Goal: Transaction & Acquisition: Purchase product/service

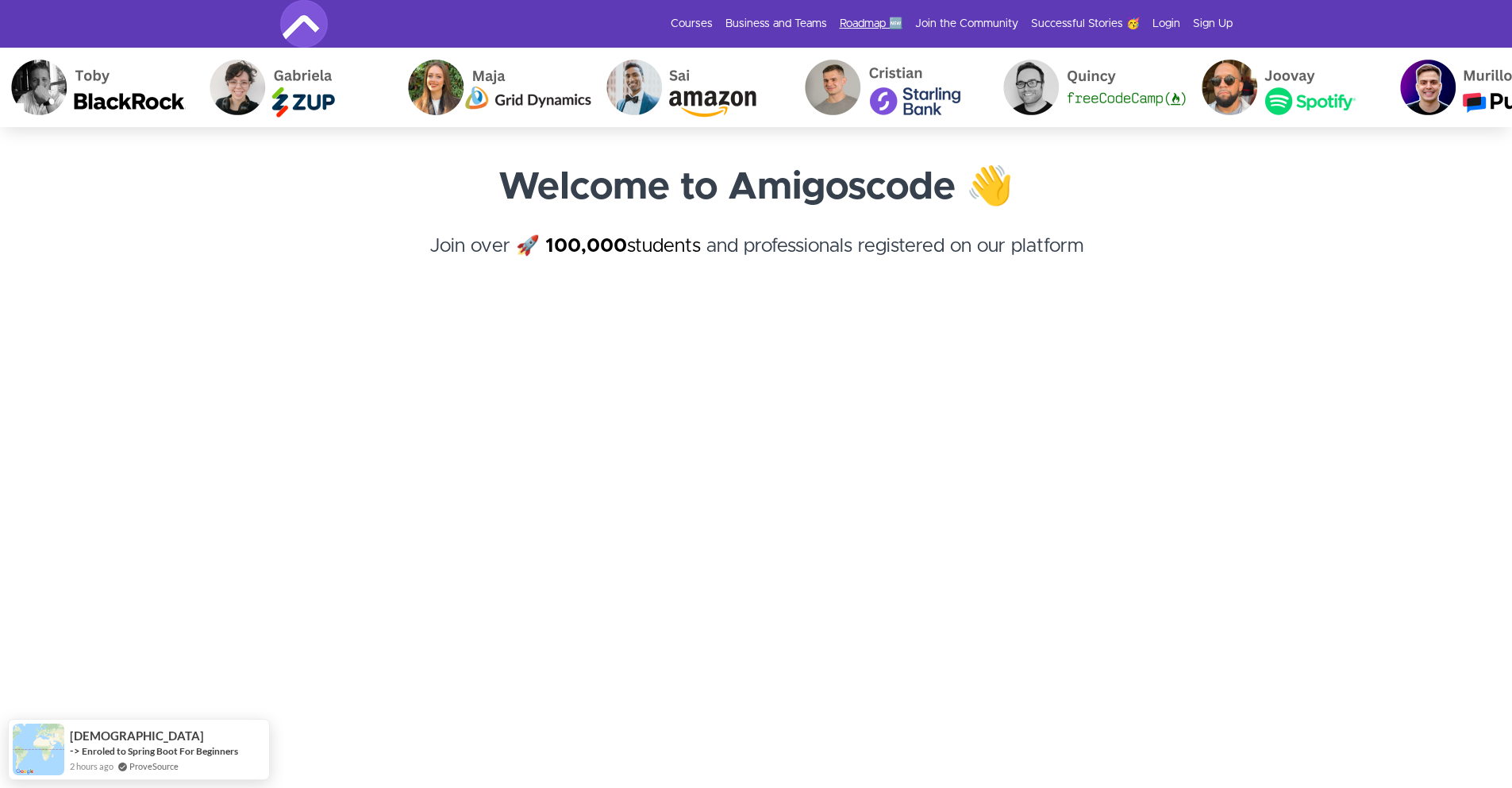
click at [869, 24] on link "Roadmap 🆕" at bounding box center [872, 24] width 63 height 16
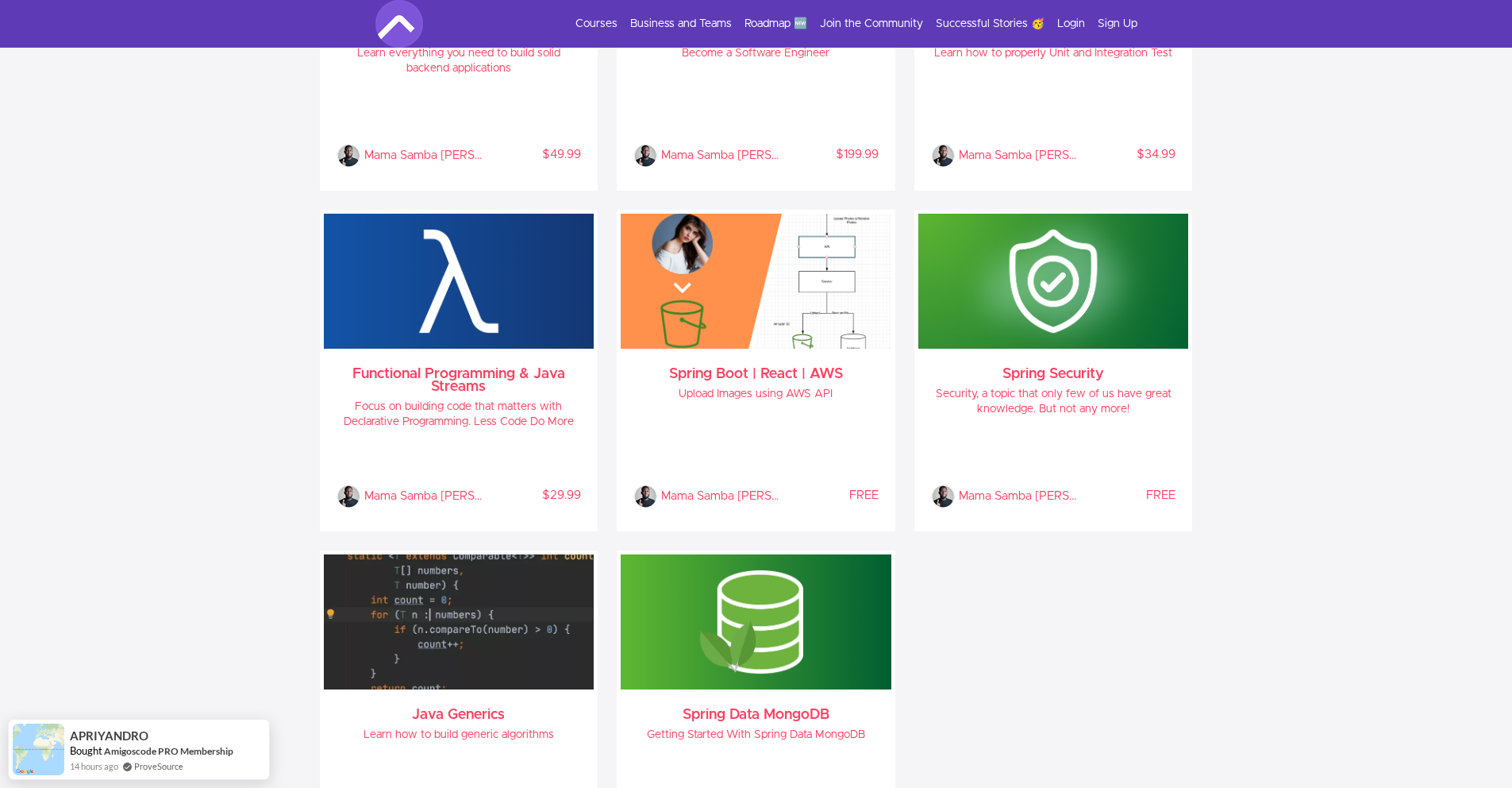
scroll to position [268, 0]
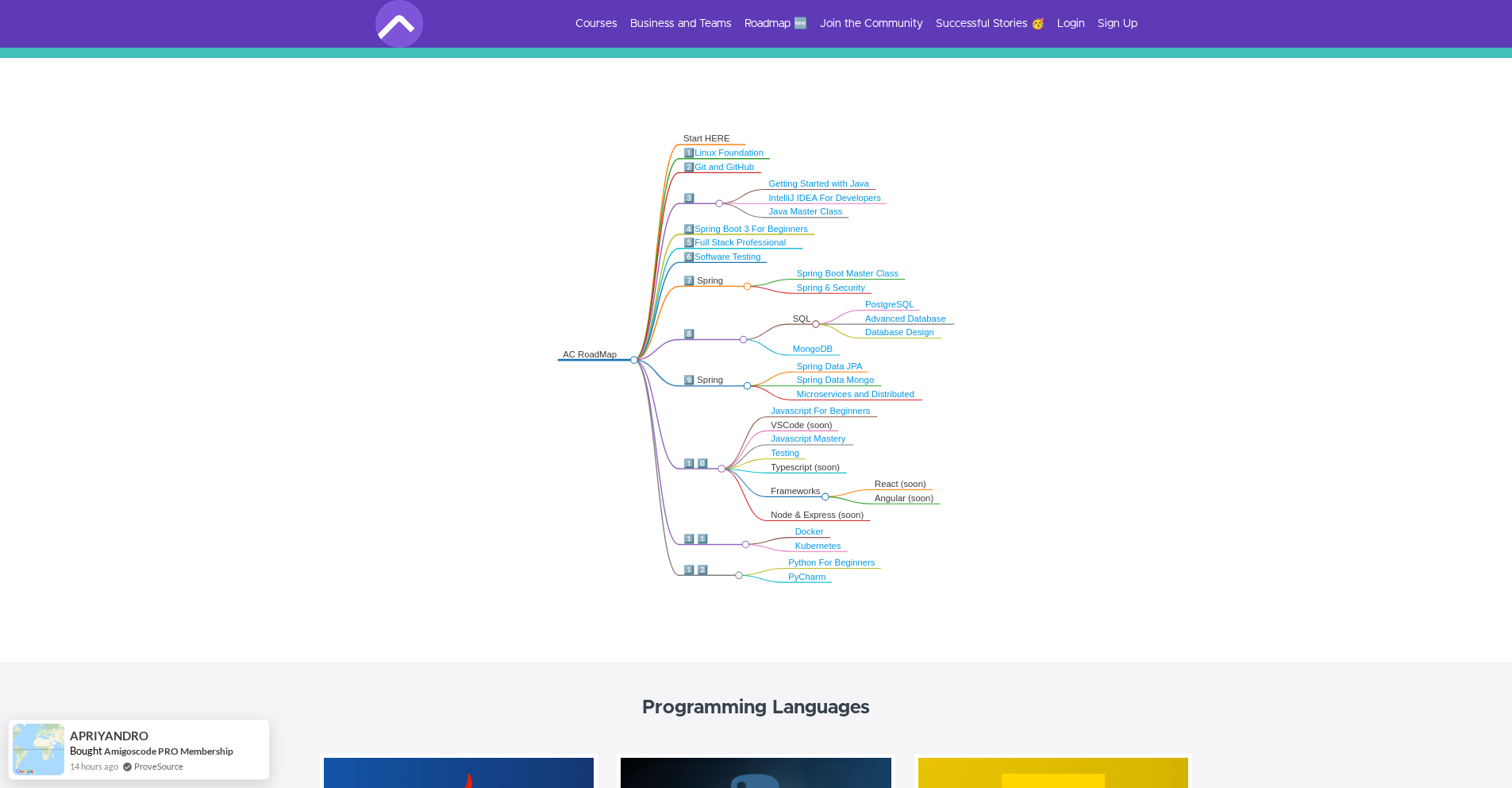
click at [880, 388] on div "Microservices and Distributed" at bounding box center [857, 394] width 120 height 11
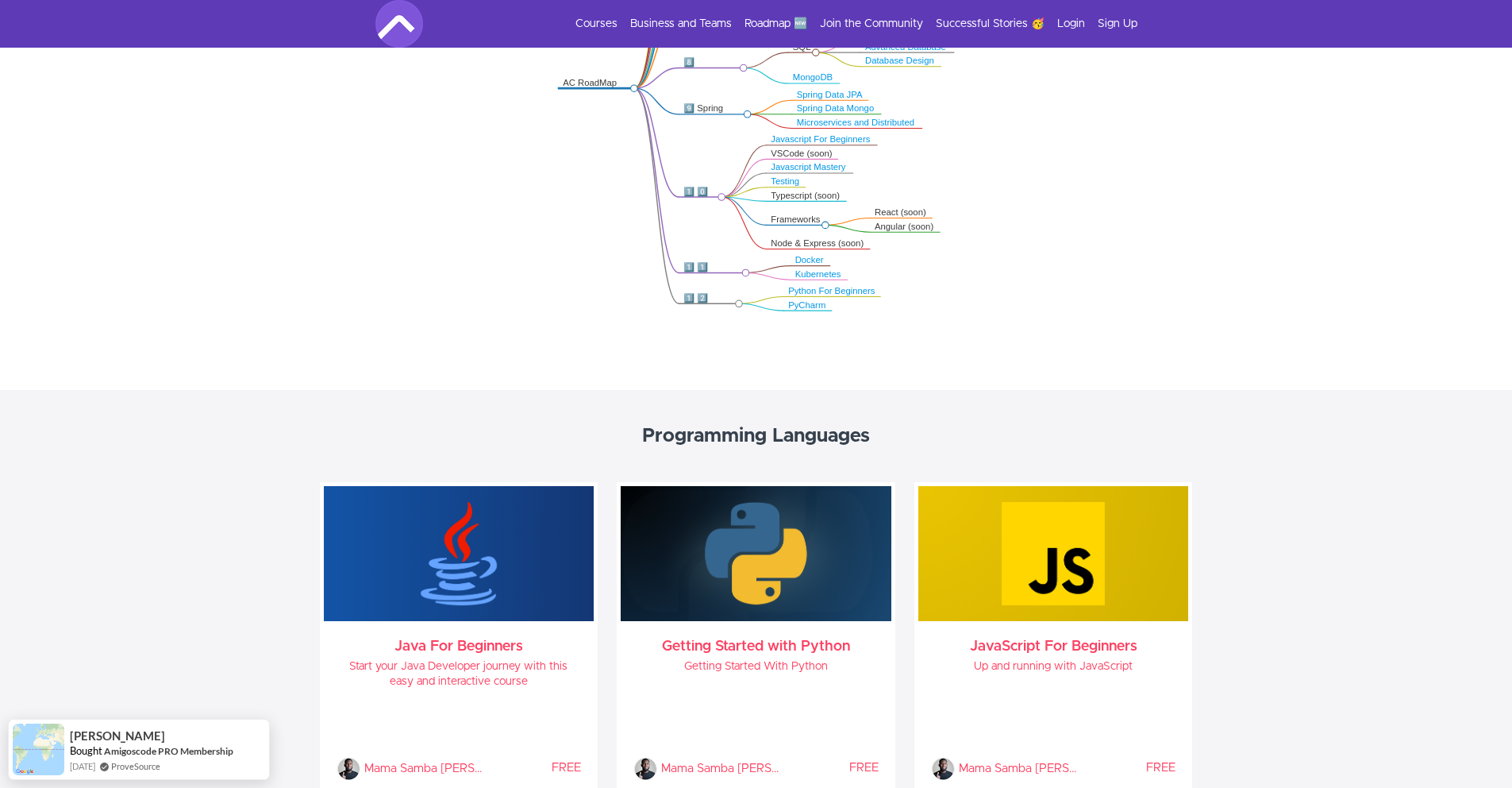
click at [874, 125] on link "Microservices and Distributed" at bounding box center [856, 122] width 118 height 10
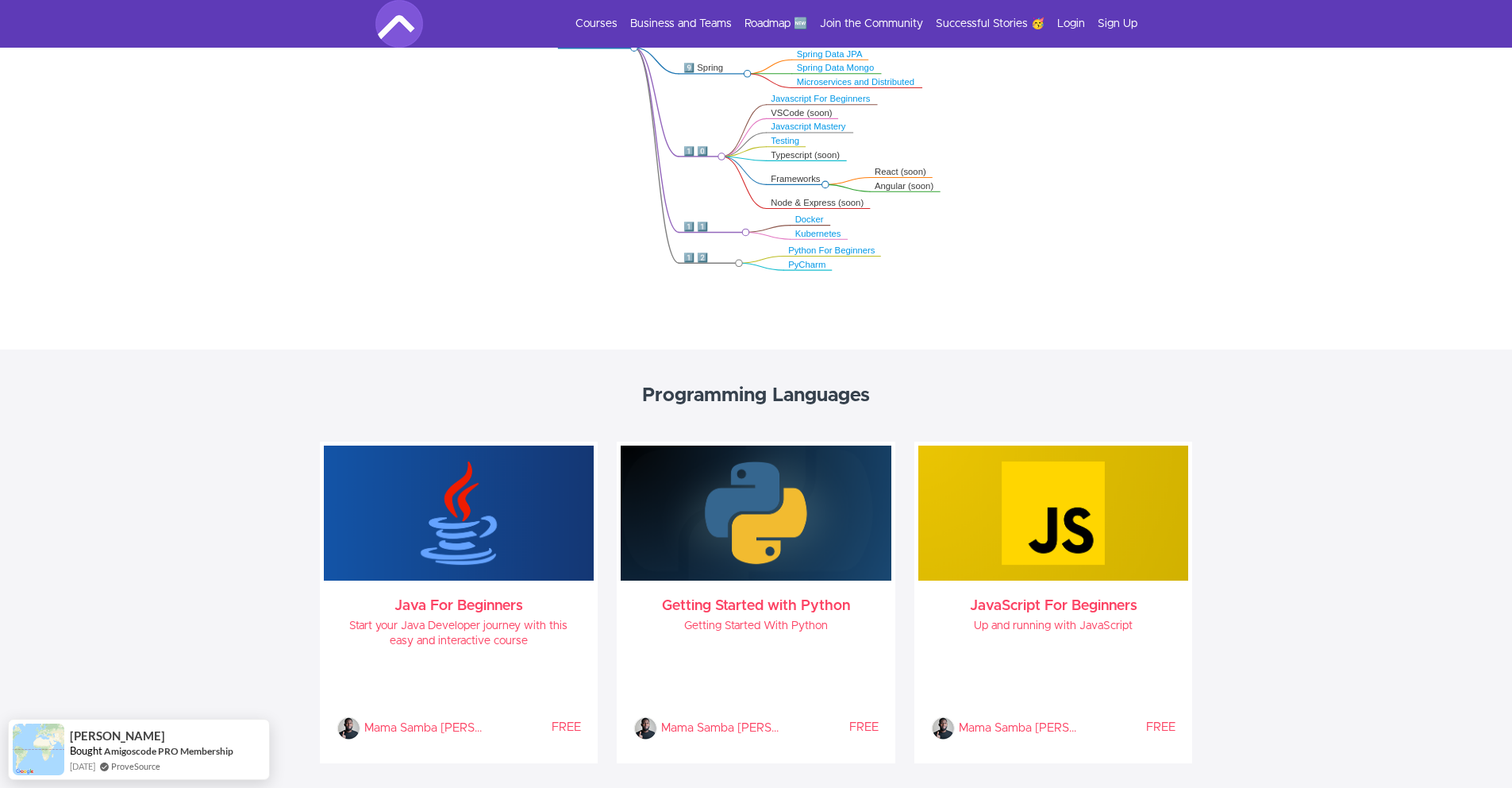
scroll to position [326, 0]
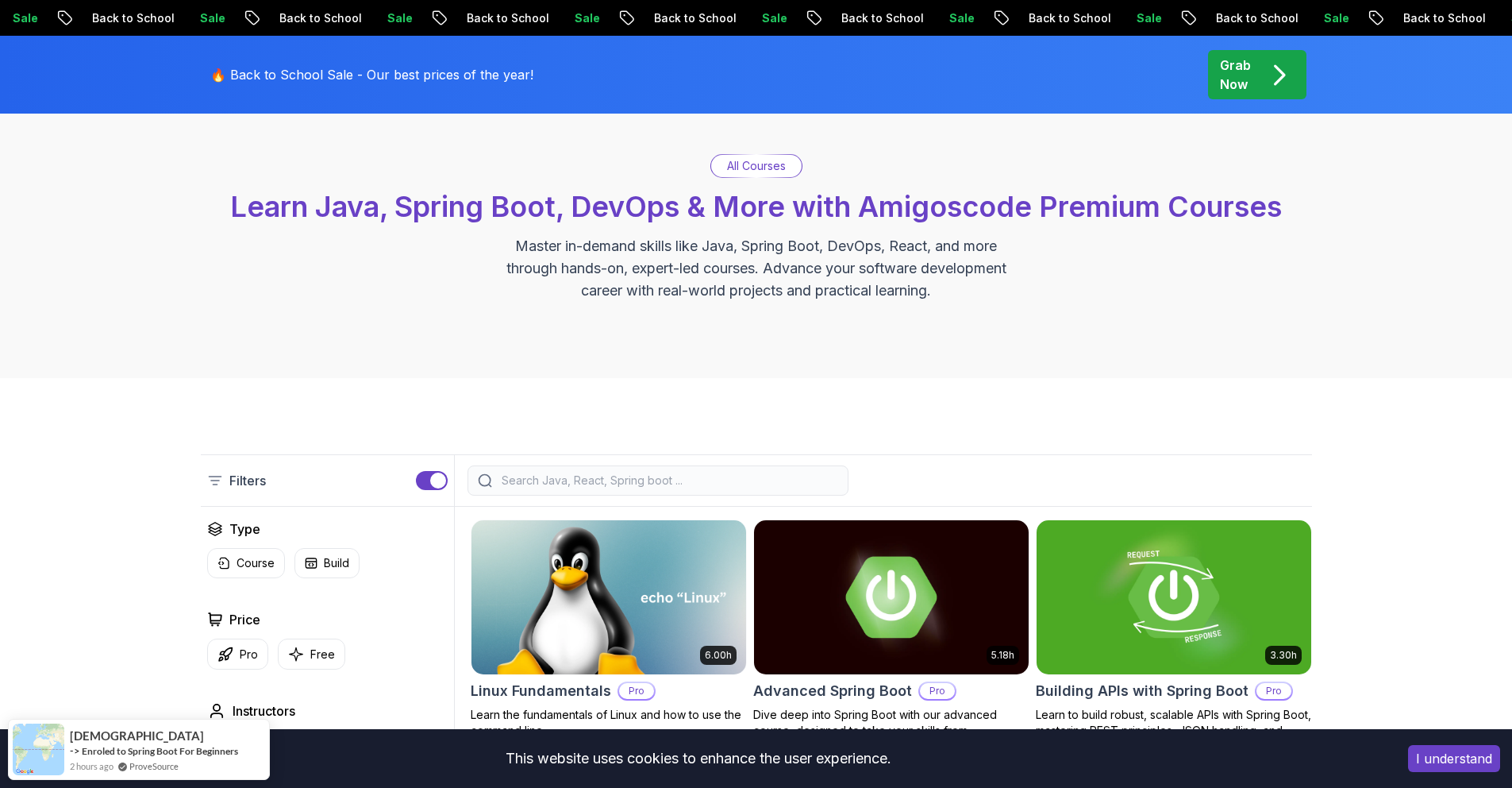
scroll to position [82, 0]
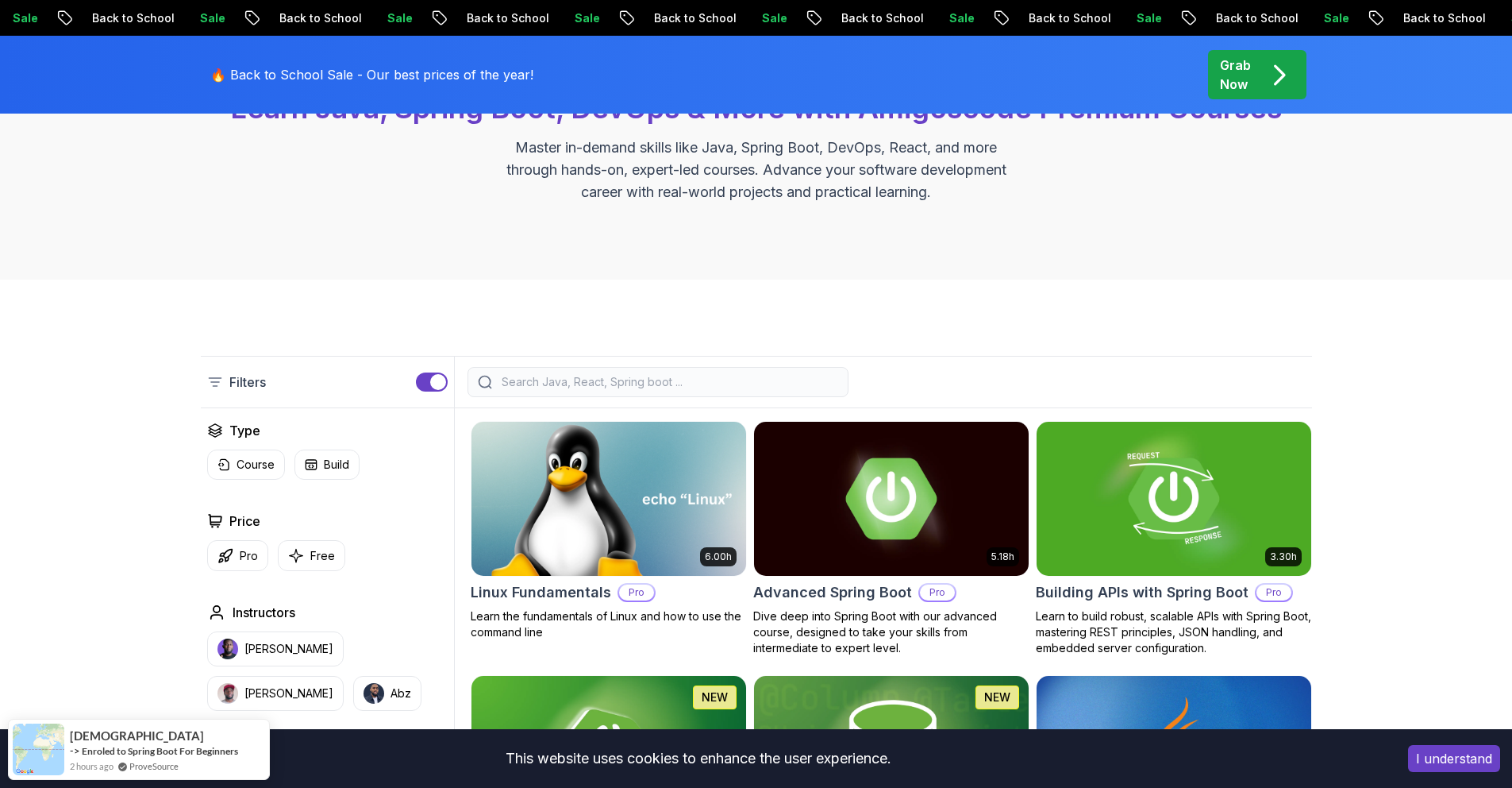
scroll to position [385, 0]
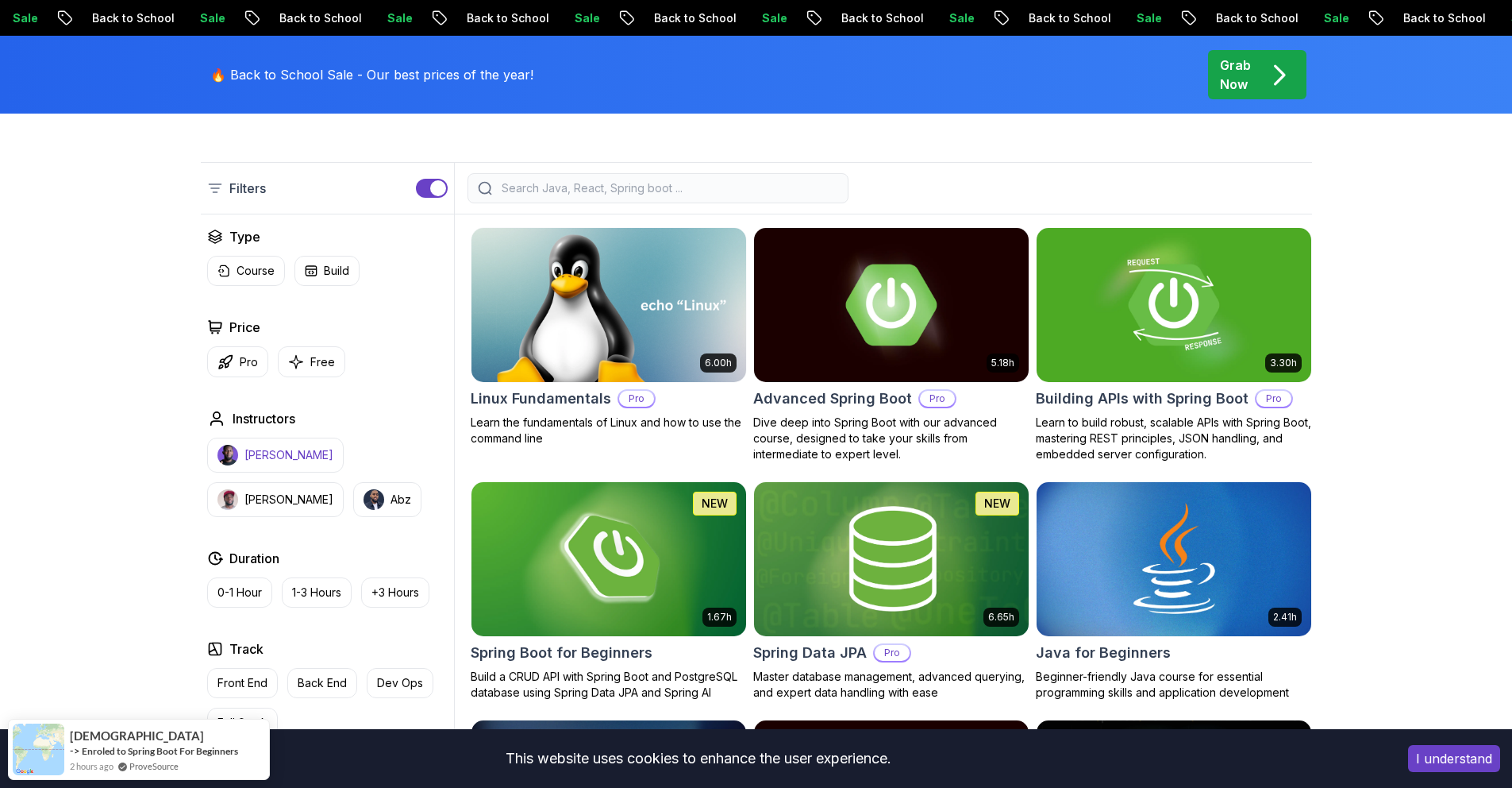
click at [259, 461] on p "[PERSON_NAME]" at bounding box center [289, 455] width 89 height 16
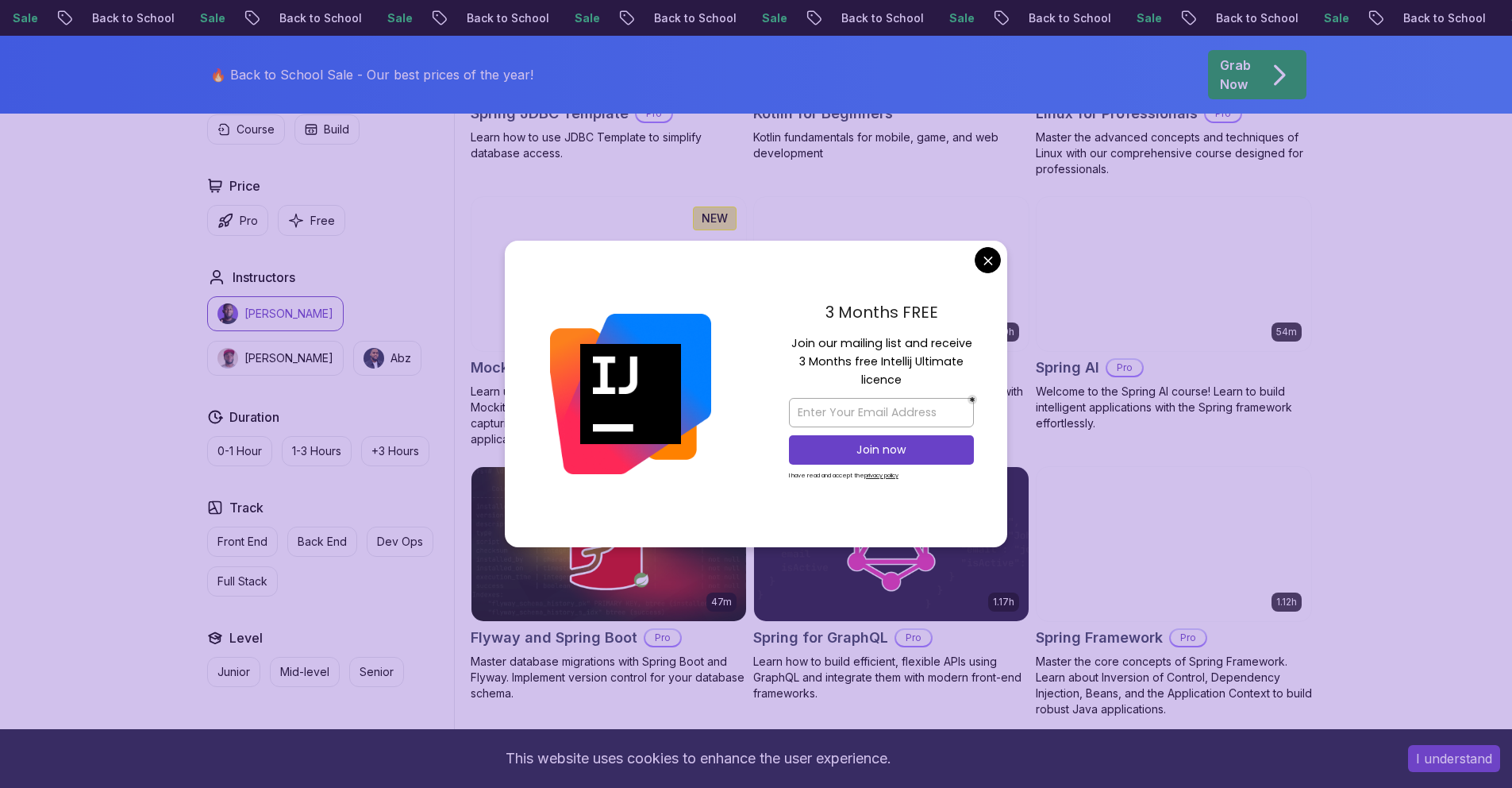
scroll to position [3623, 0]
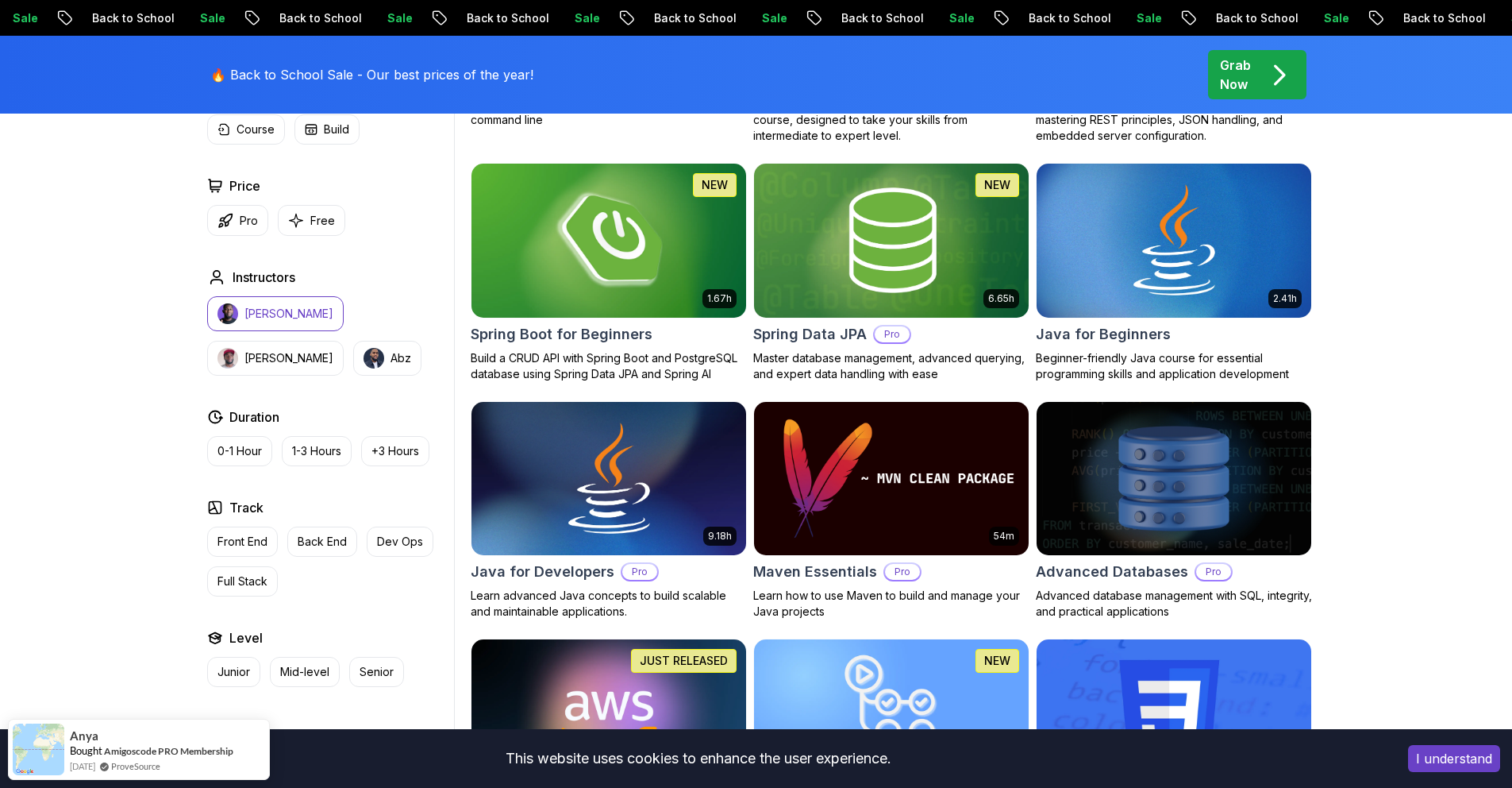
scroll to position [305, 0]
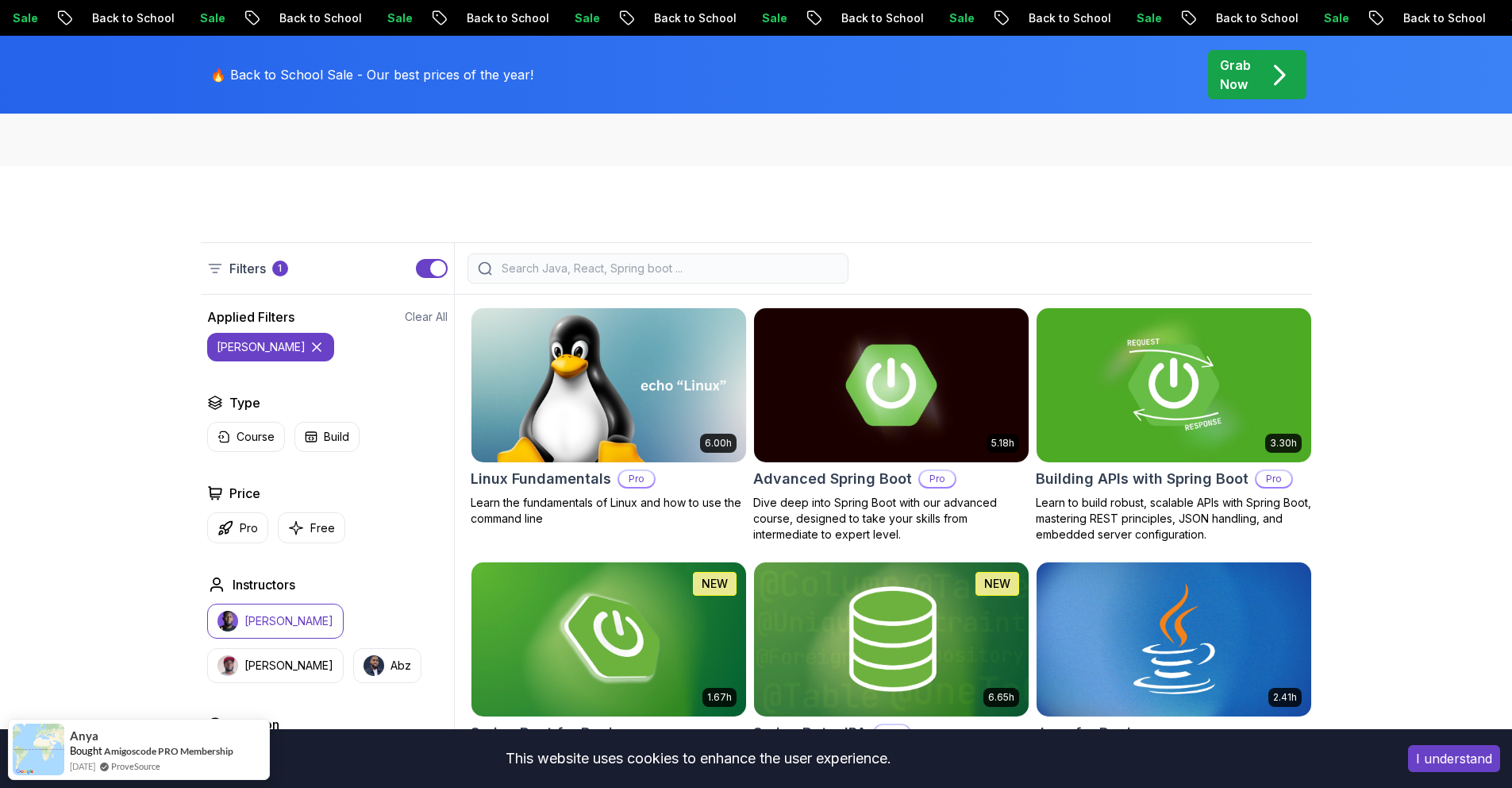
click at [579, 273] on input "search" at bounding box center [669, 268] width 340 height 16
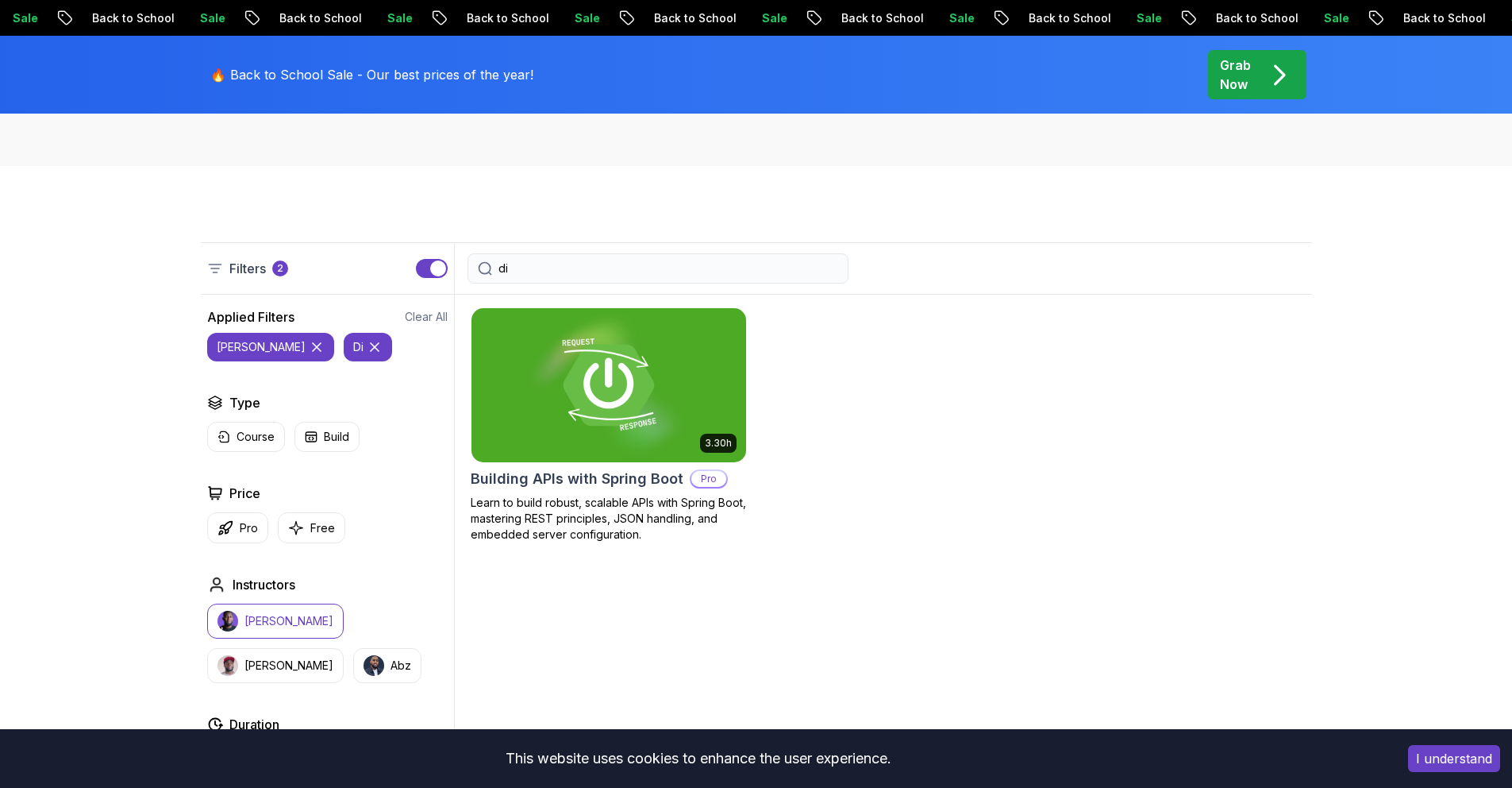
type input "d"
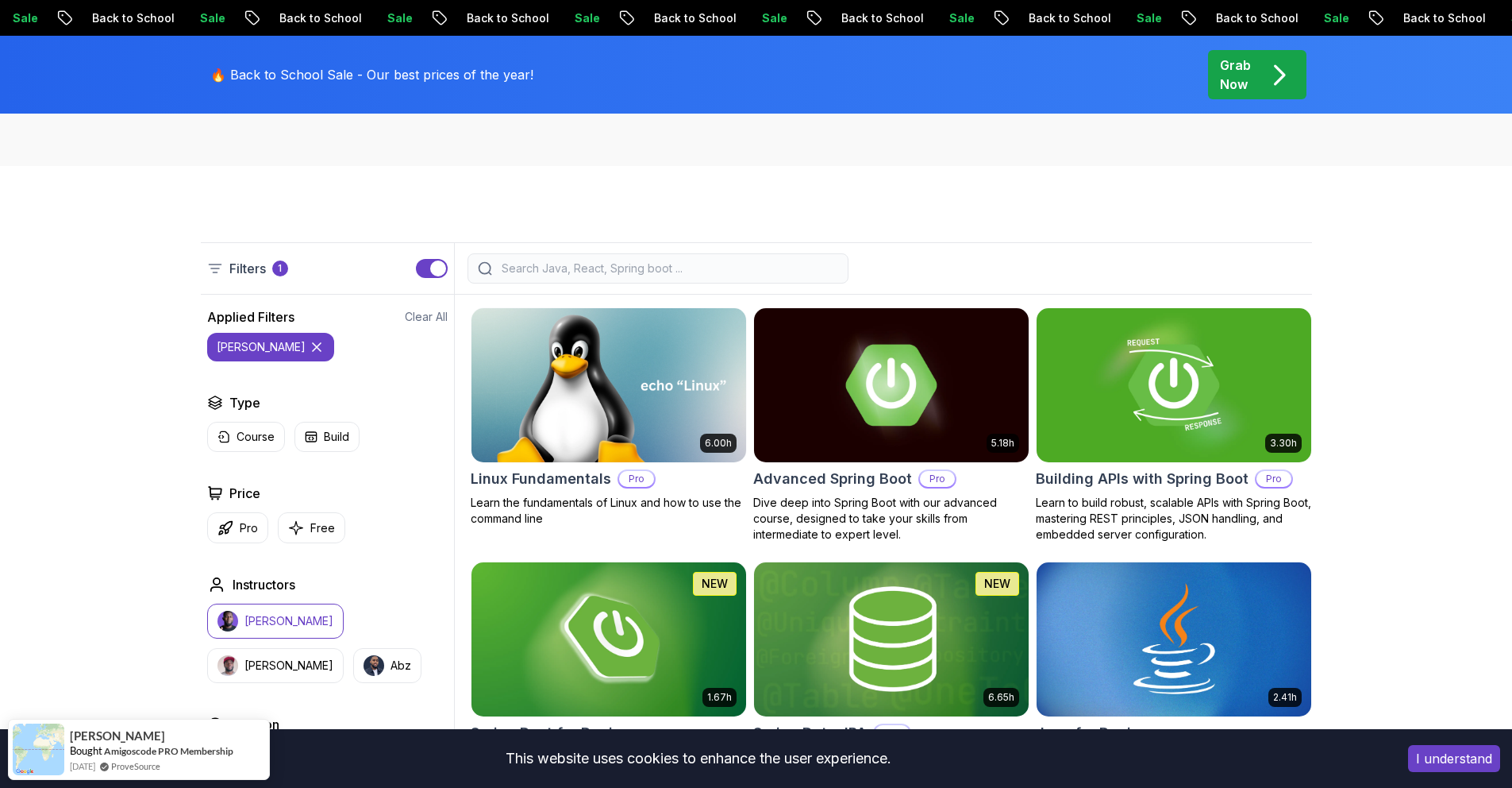
click at [271, 342] on button "nelson" at bounding box center [271, 346] width 127 height 28
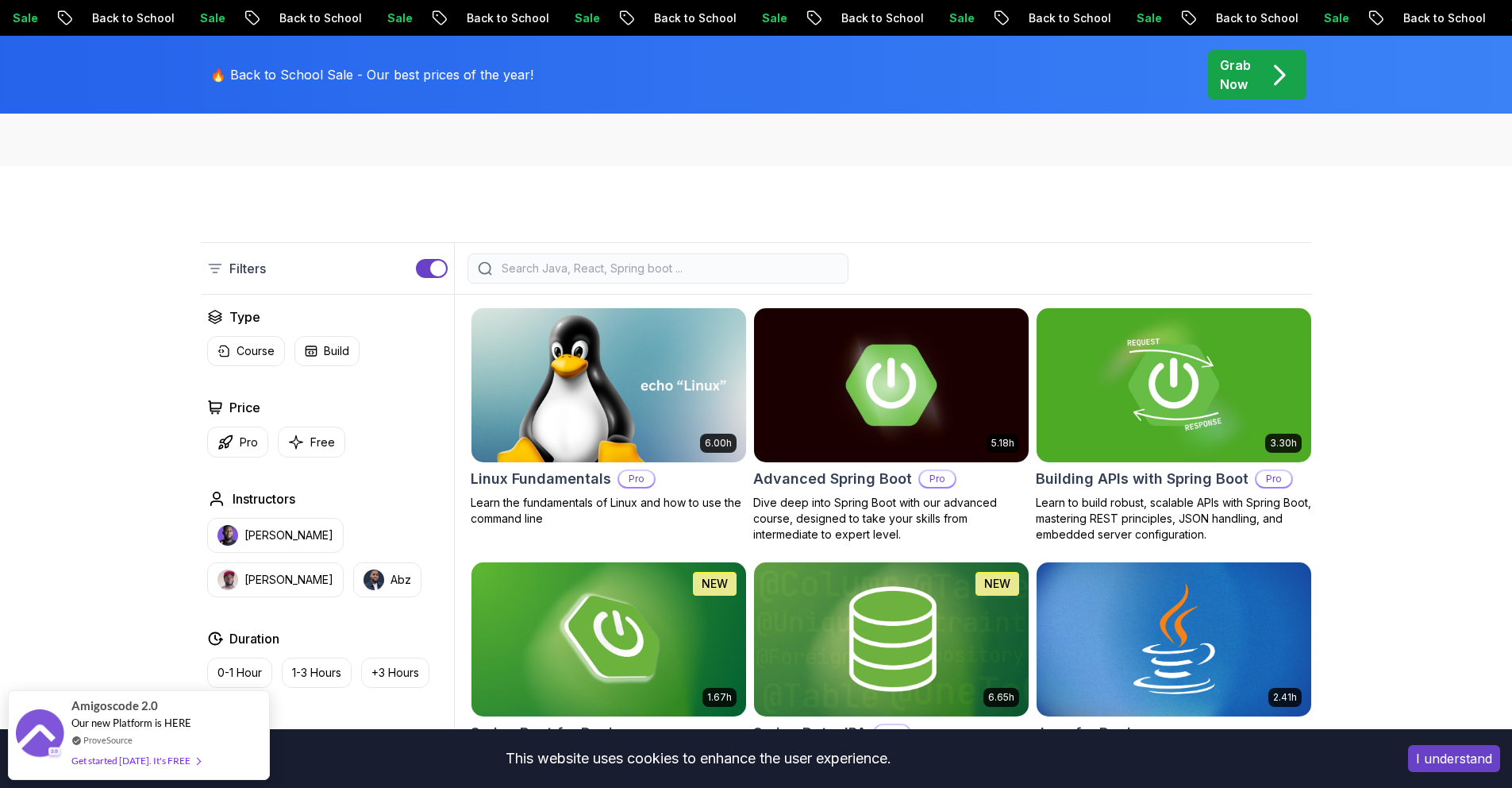
click at [546, 270] on input "search" at bounding box center [669, 268] width 340 height 16
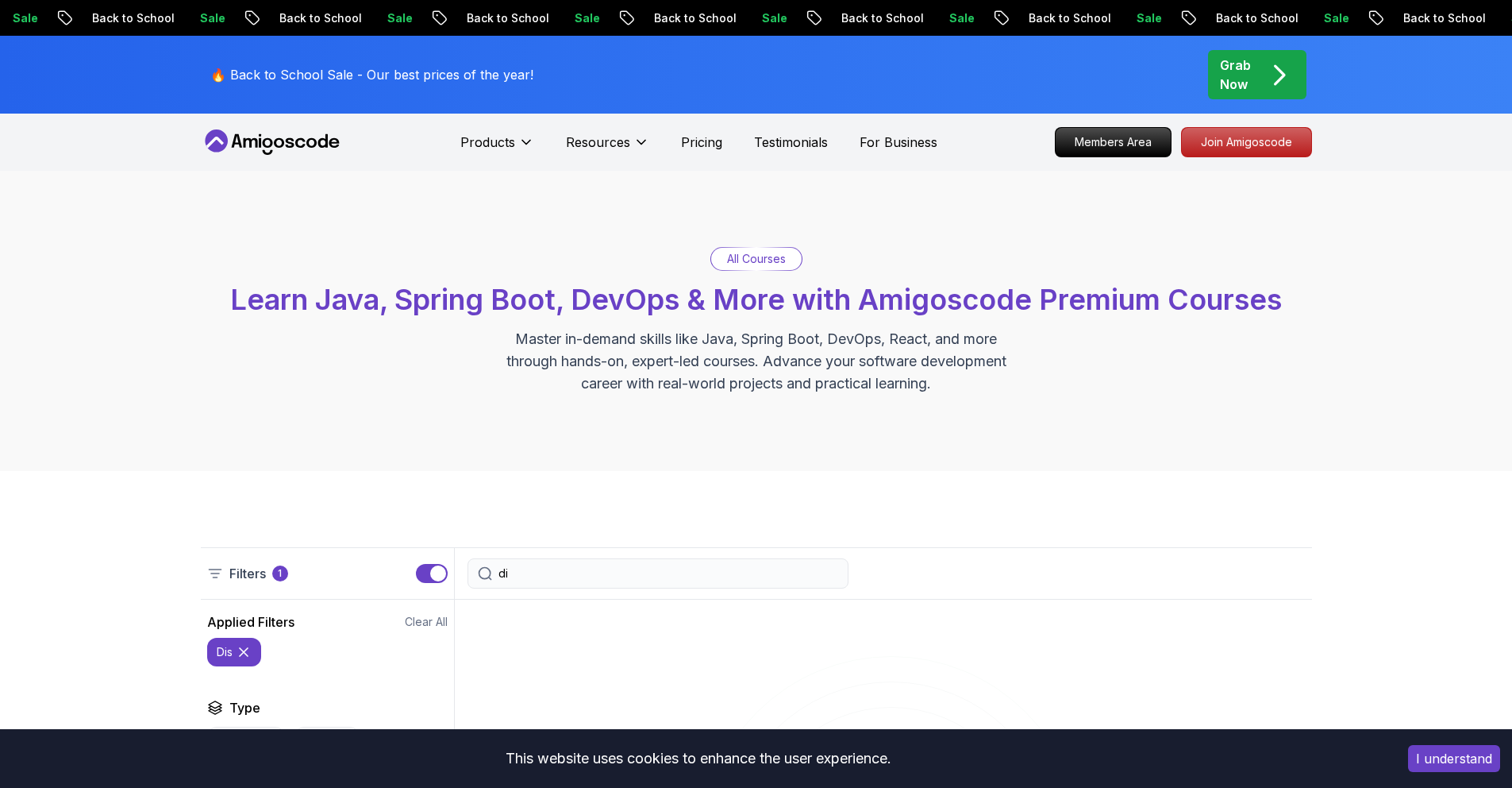
type input "d"
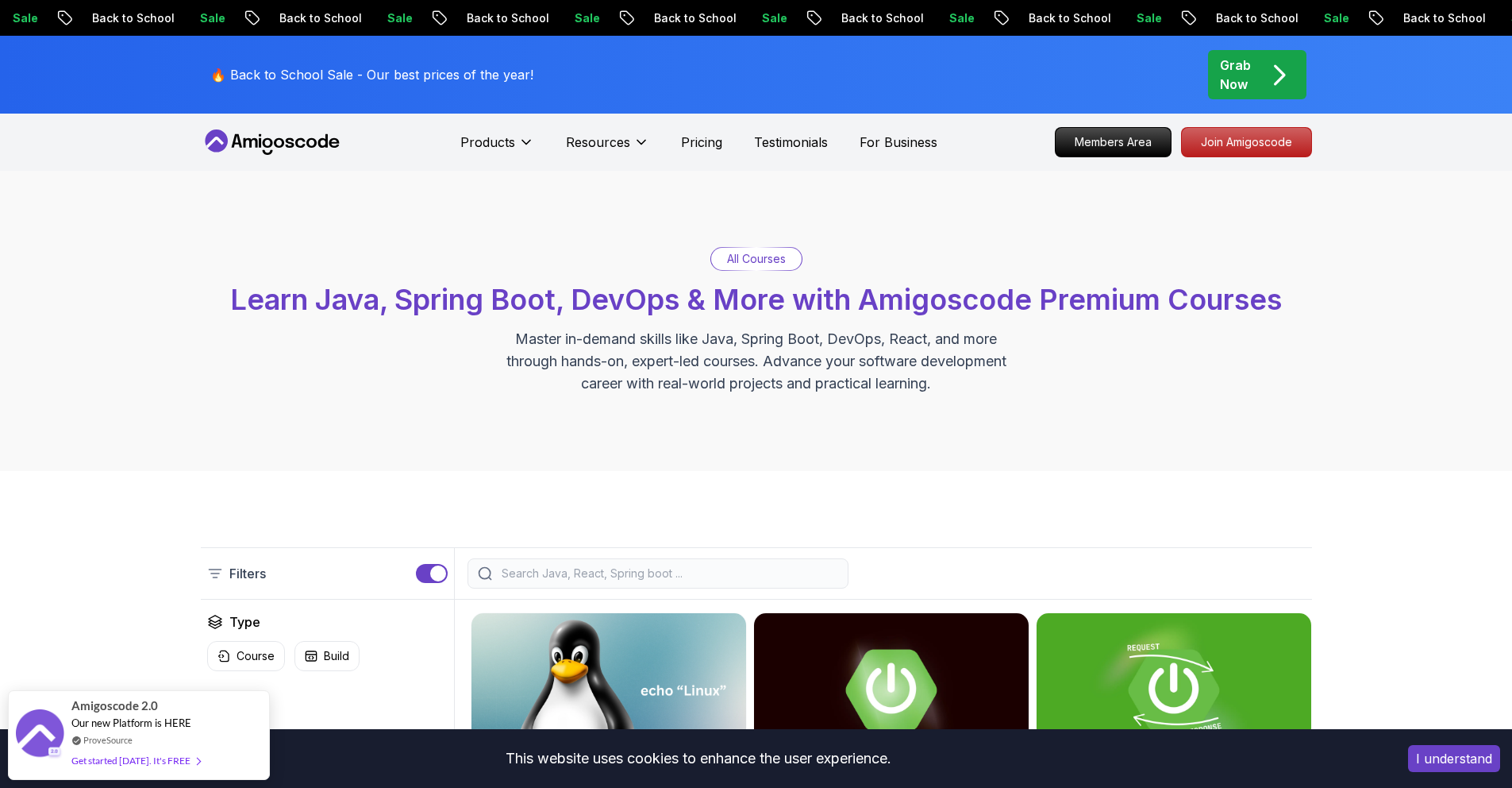
scroll to position [851, 0]
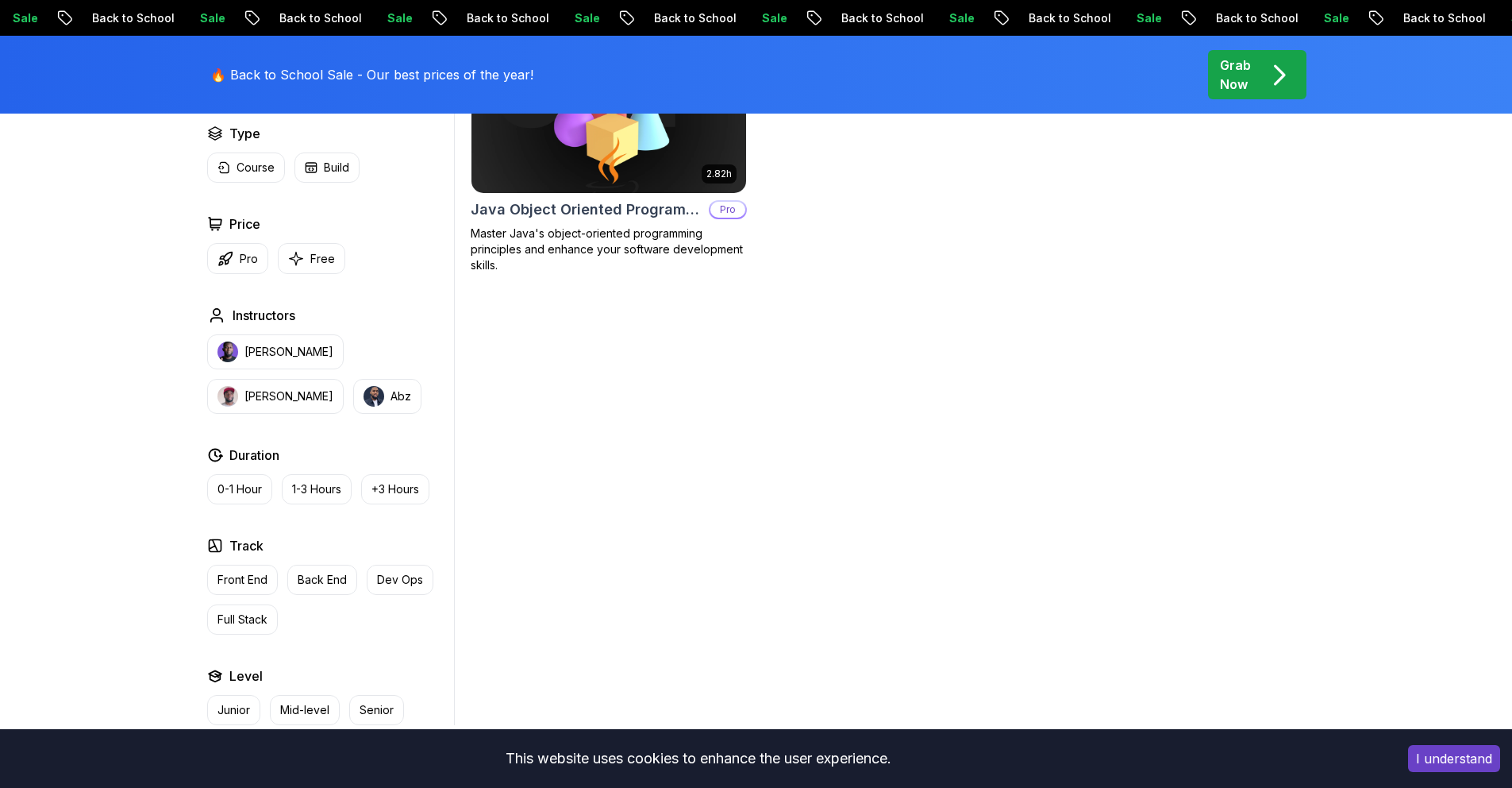
scroll to position [566, 0]
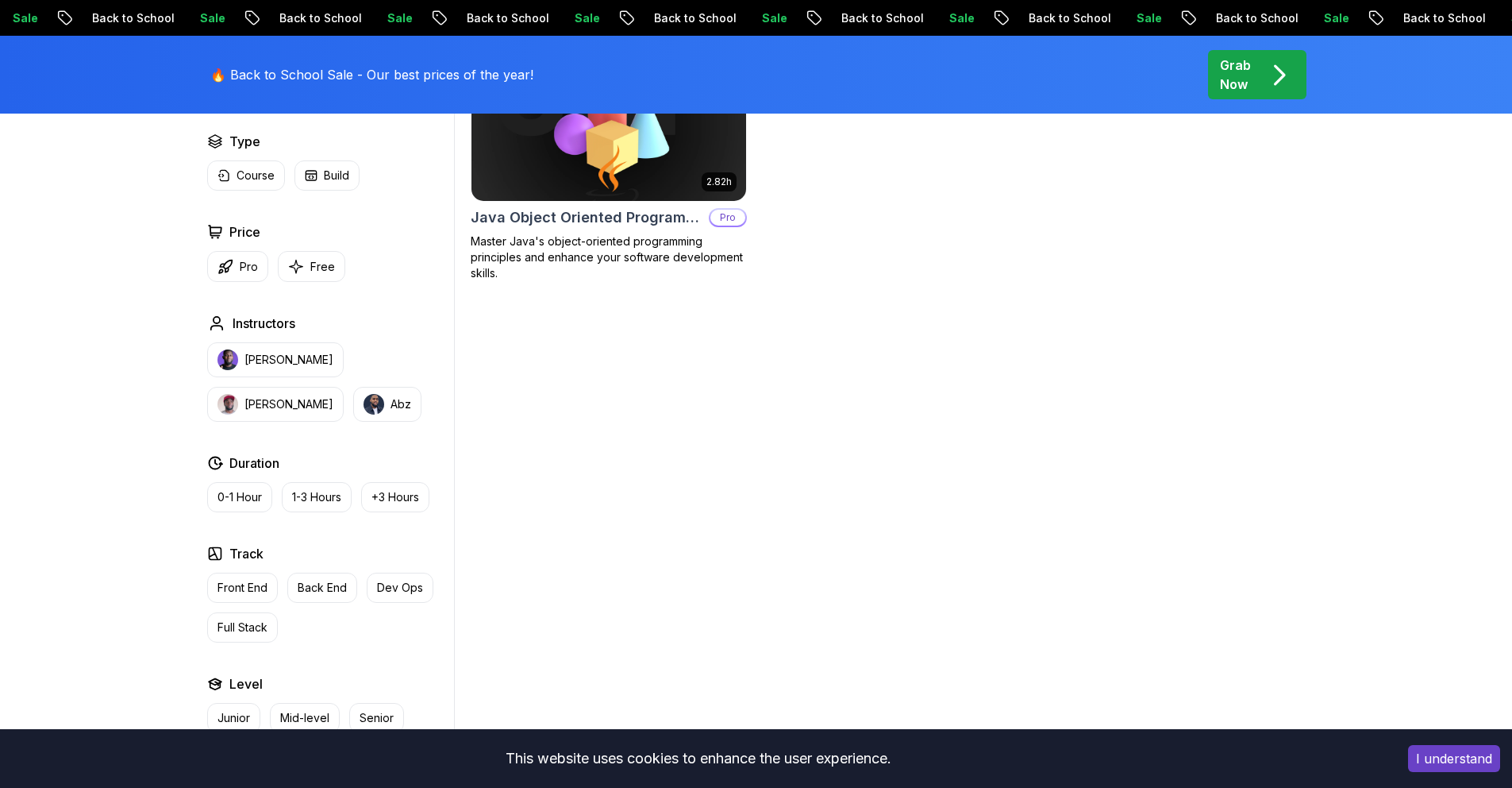
type input "m"
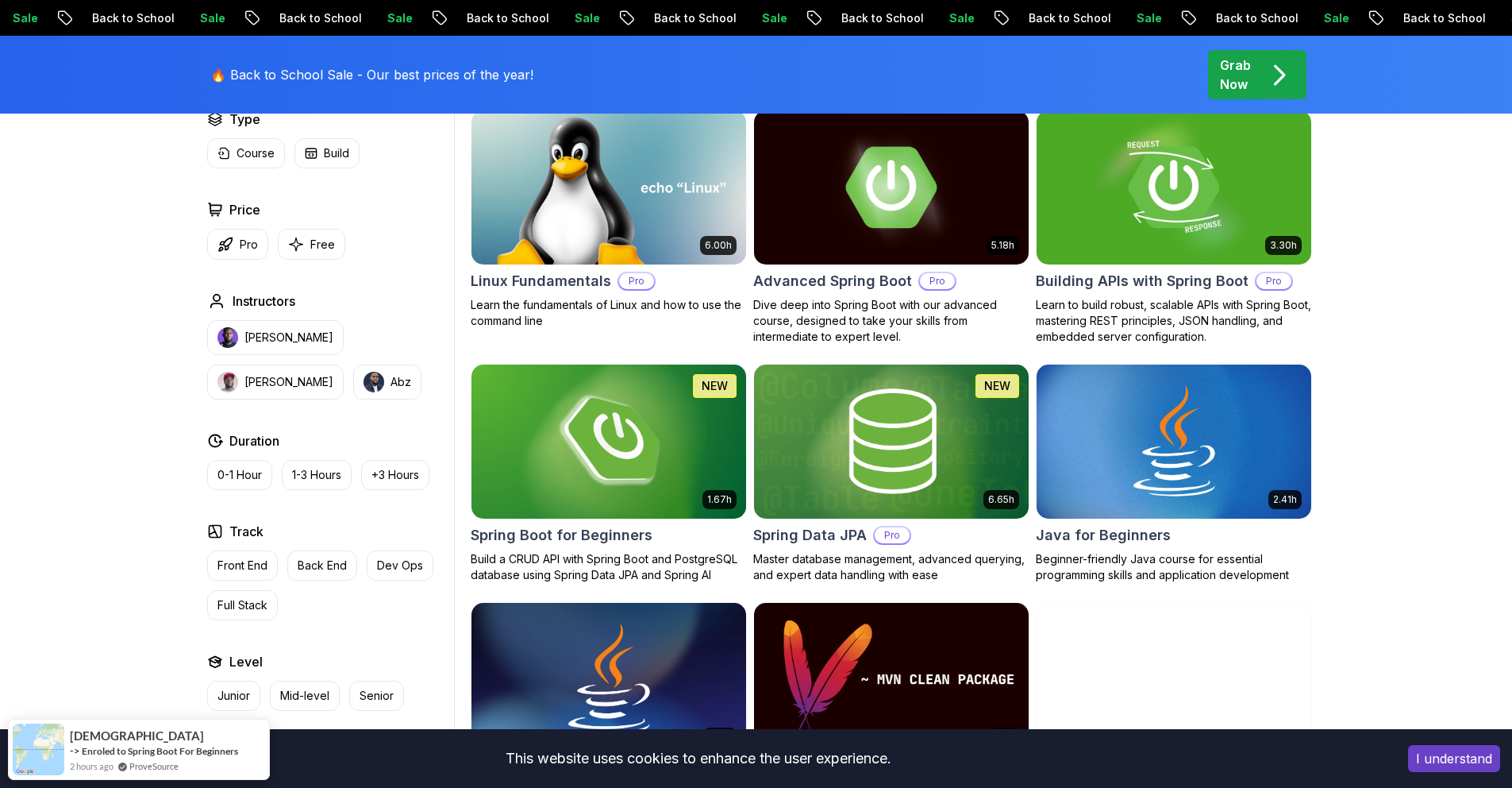
scroll to position [631, 0]
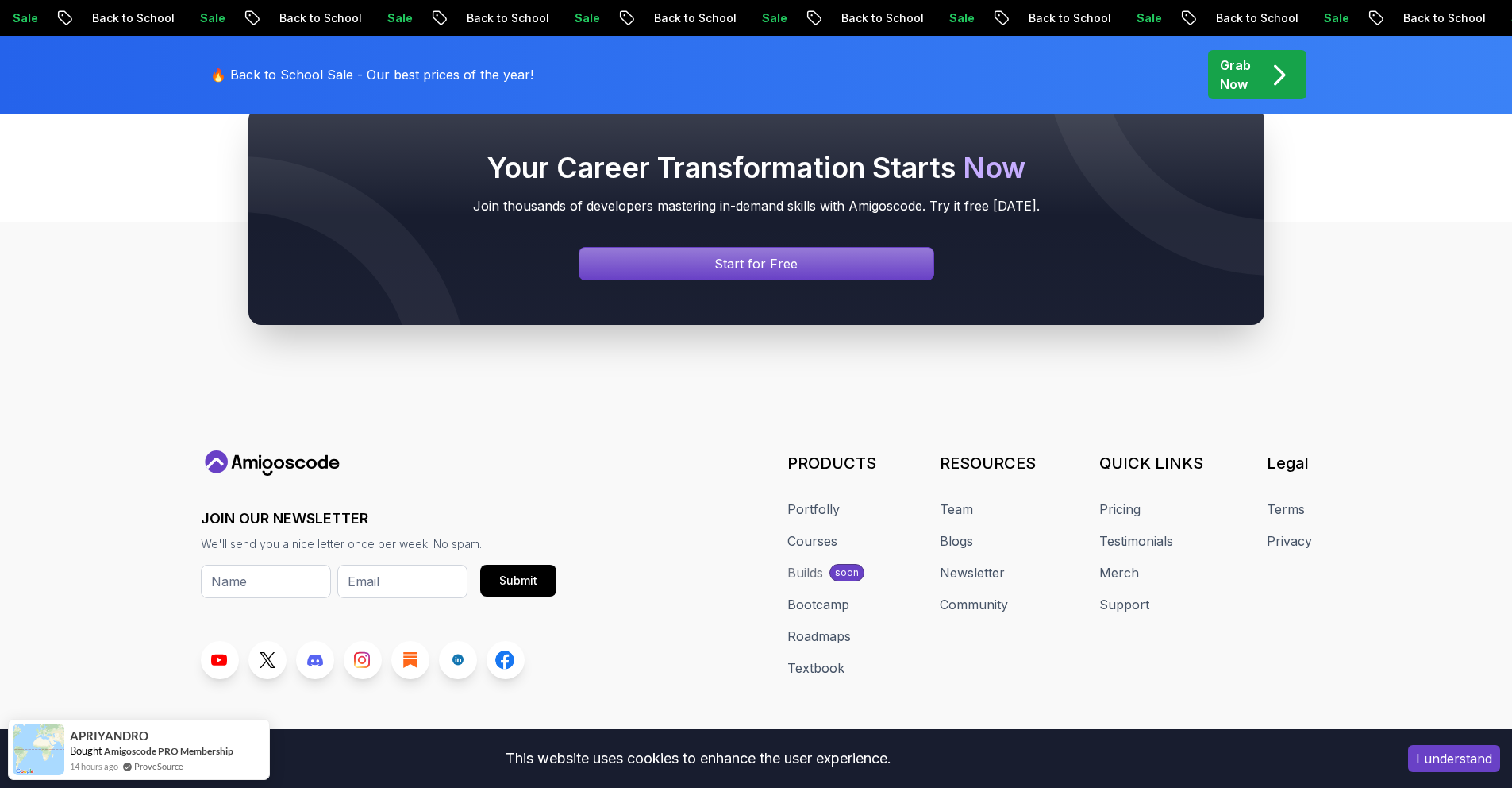
scroll to position [4941, 0]
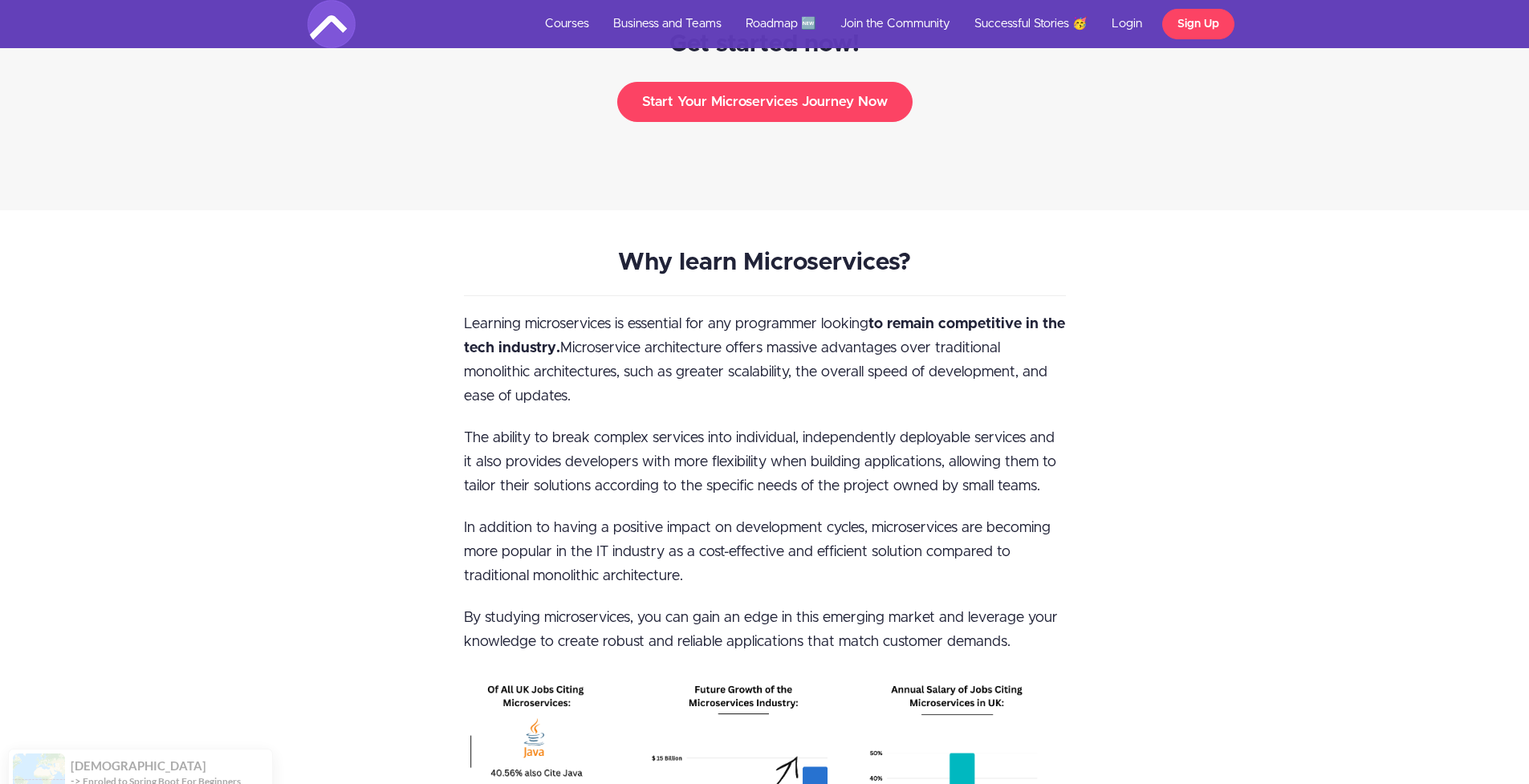
scroll to position [2522, 0]
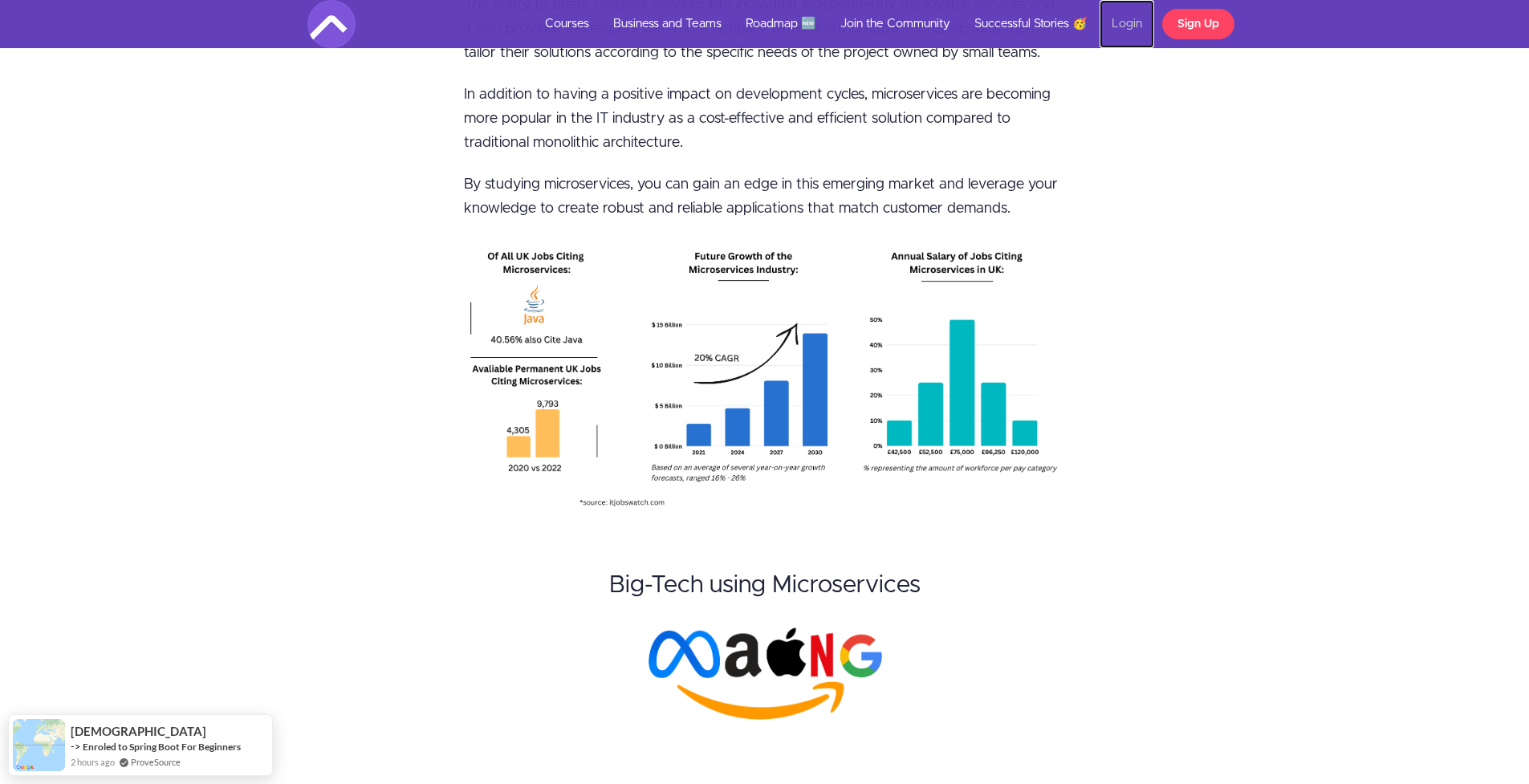
click at [1127, 27] on link "Login" at bounding box center [1127, 24] width 55 height 48
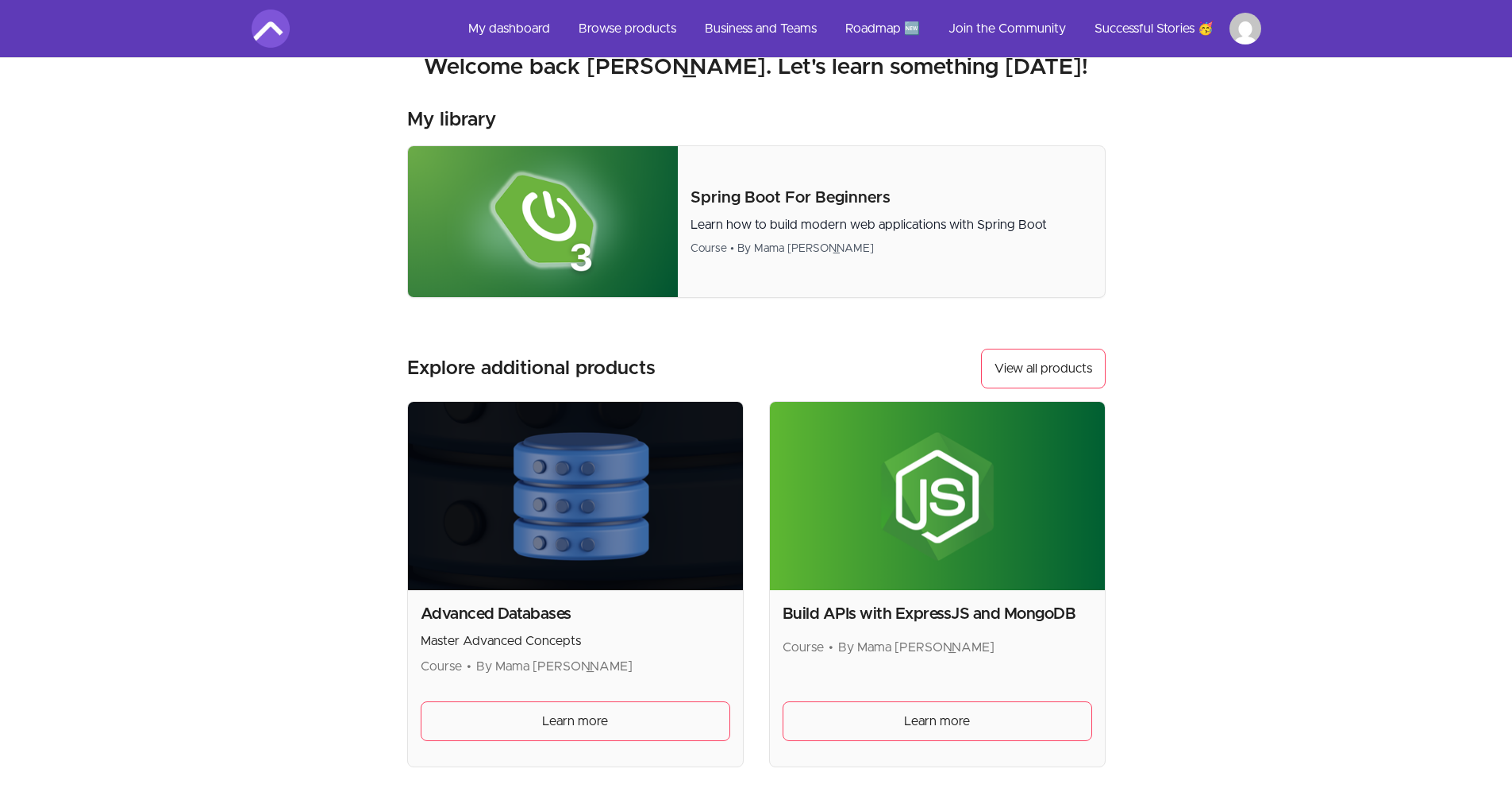
scroll to position [184, 0]
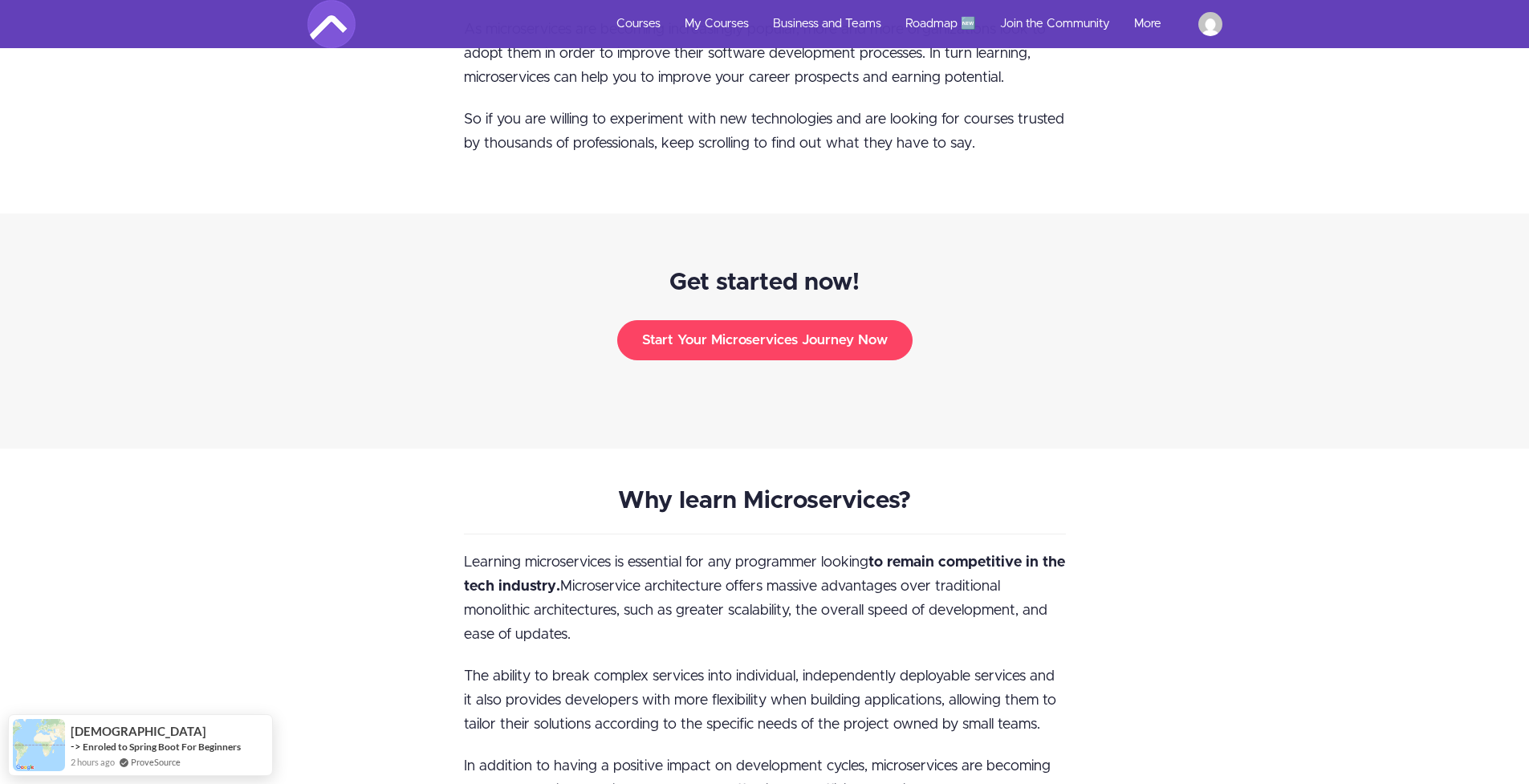
scroll to position [1870, 0]
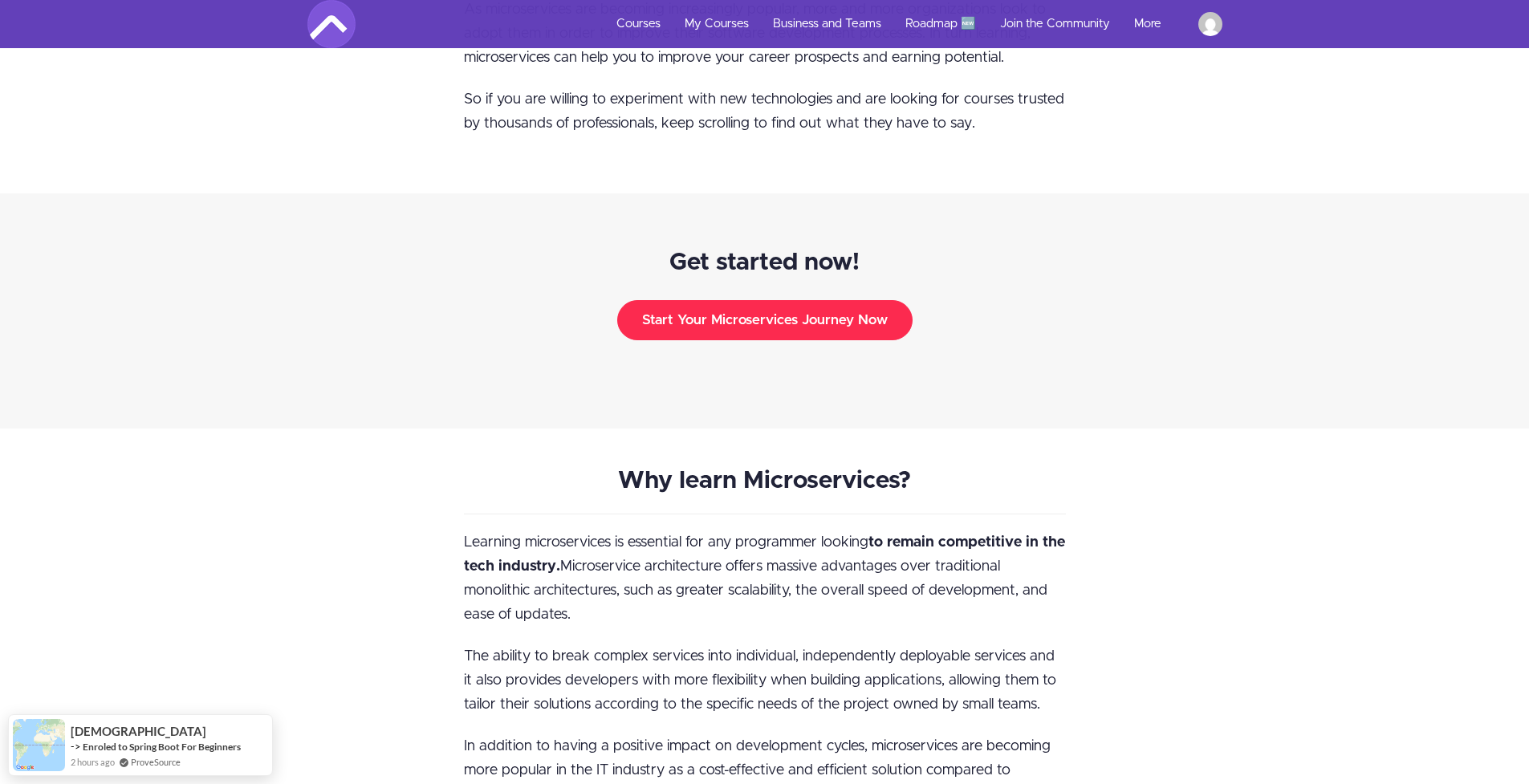
click at [852, 305] on button "Start Your Microservices Journey Now" at bounding box center [765, 320] width 296 height 40
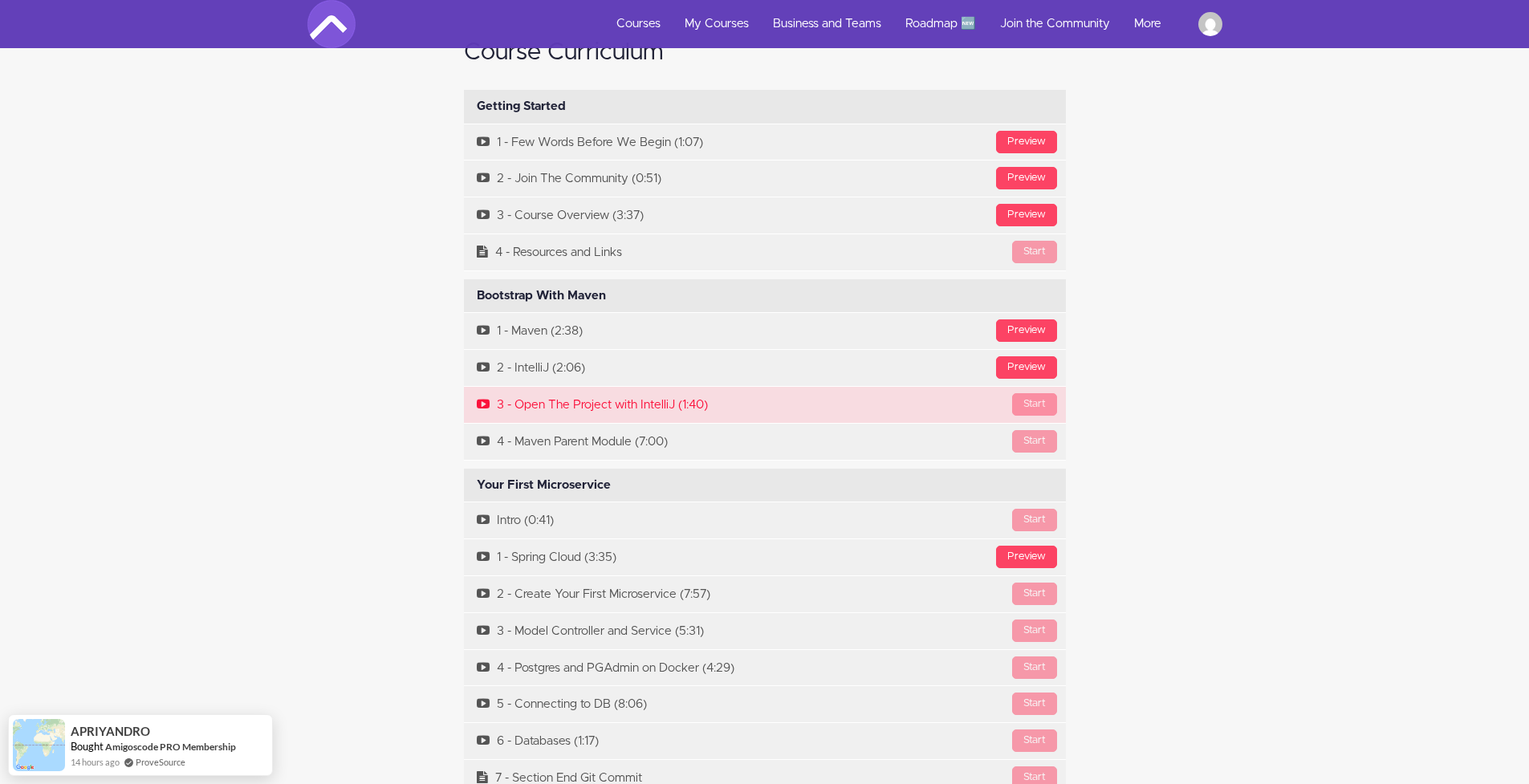
scroll to position [5169, 0]
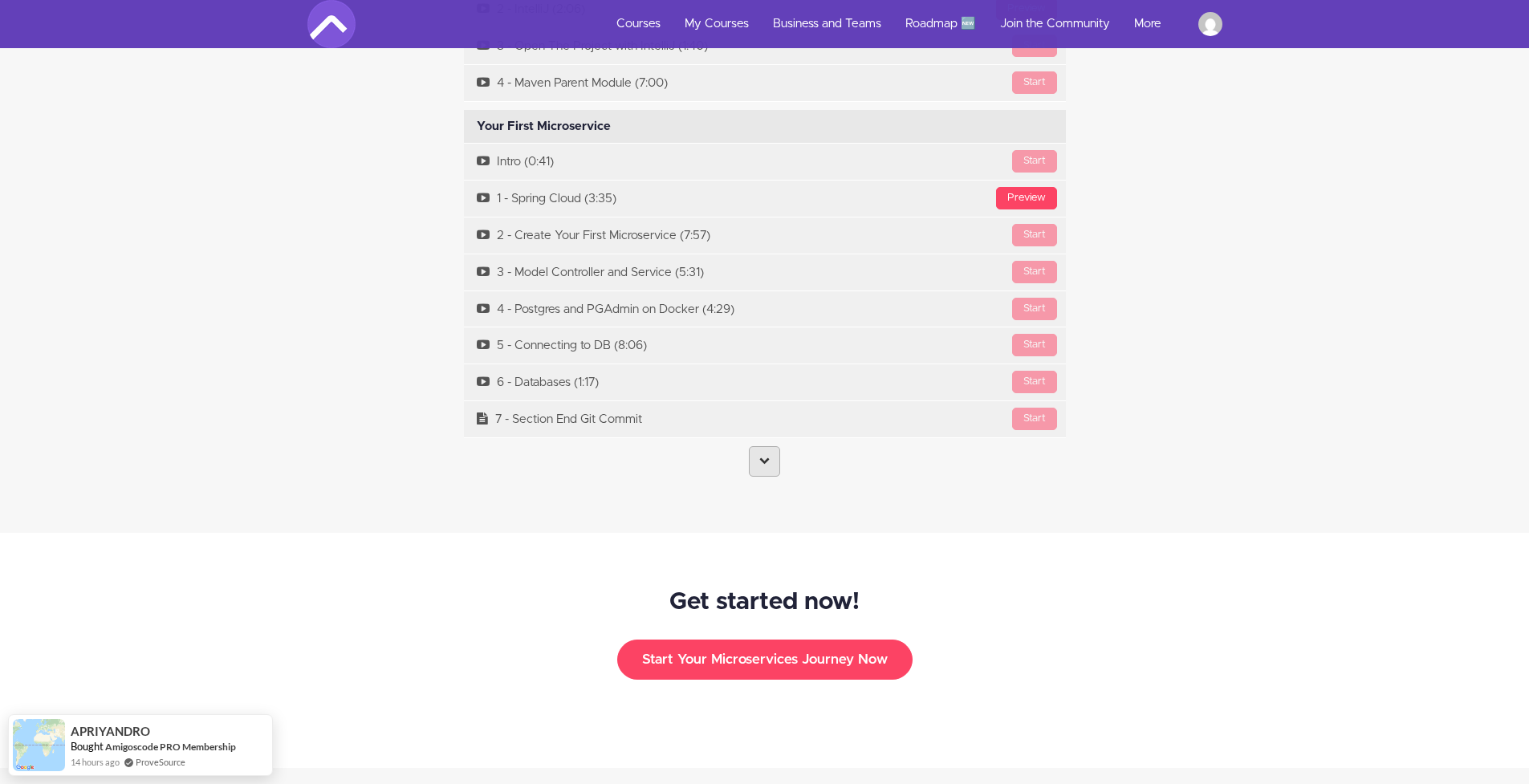
click at [771, 451] on link at bounding box center [765, 461] width 31 height 30
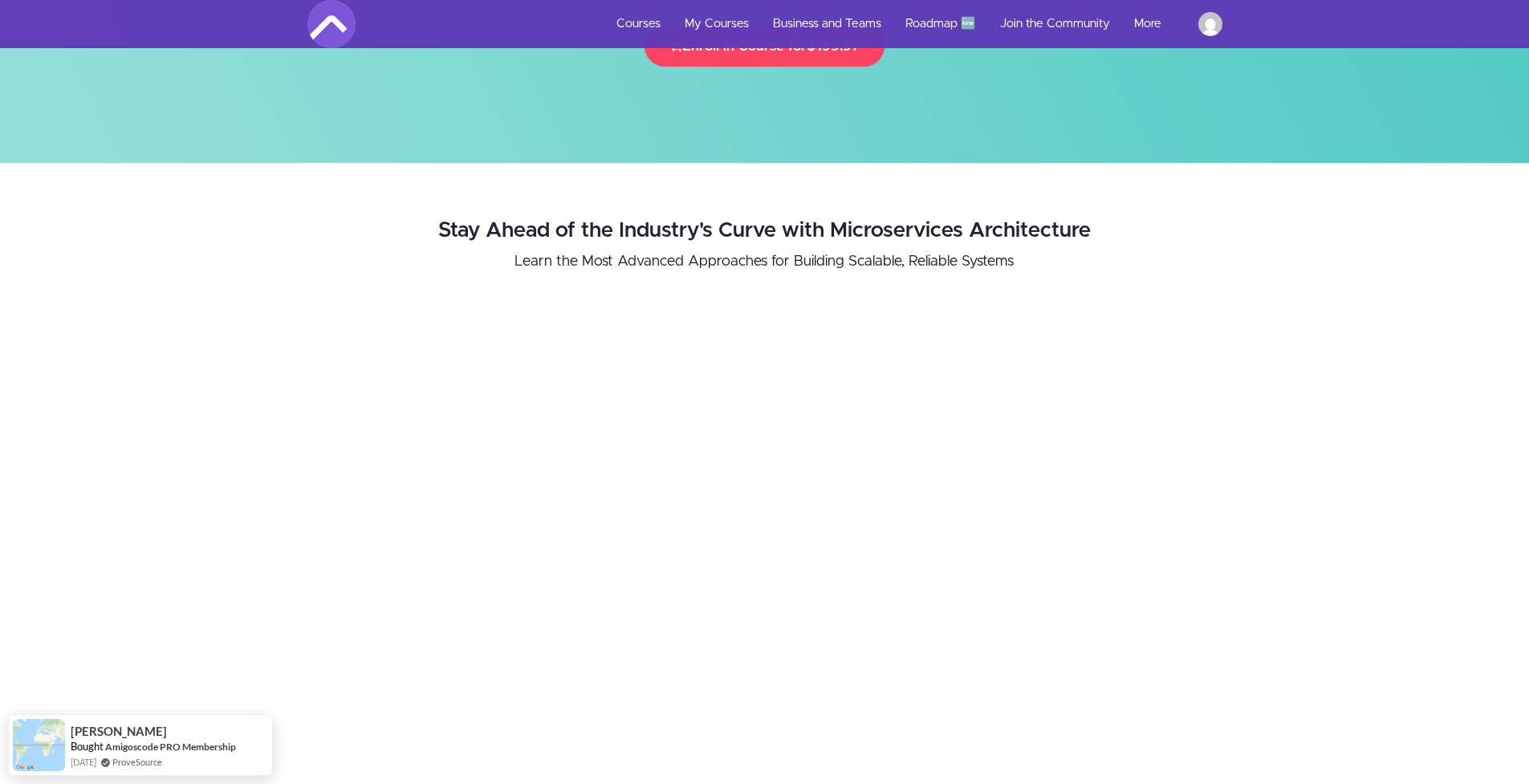
scroll to position [198, 0]
